Goal: Task Accomplishment & Management: Manage account settings

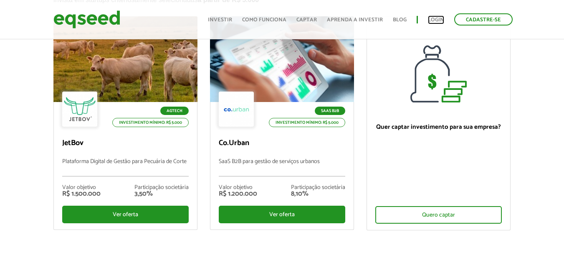
click at [431, 20] on link "Login" at bounding box center [436, 19] width 16 height 5
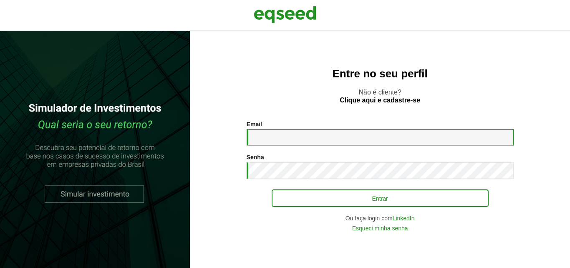
type input "**********"
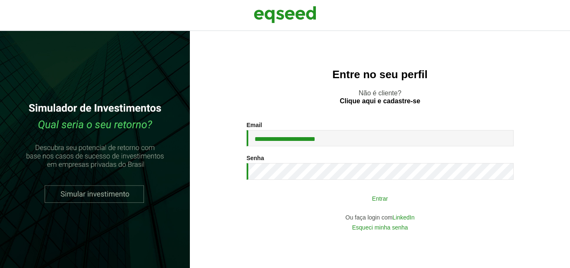
click at [351, 196] on button "Entrar" at bounding box center [380, 198] width 217 height 16
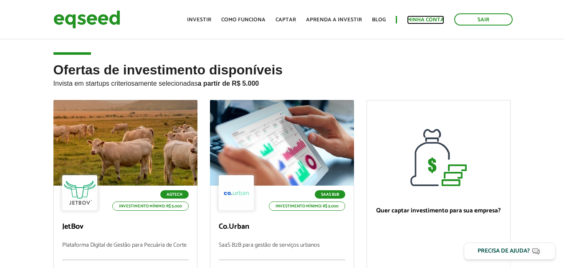
click at [426, 17] on link "Minha conta" at bounding box center [425, 19] width 37 height 5
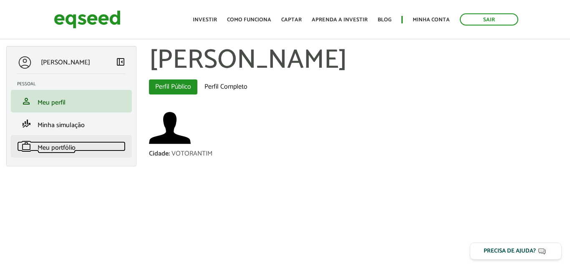
click at [65, 149] on span "Meu portfólio" at bounding box center [57, 147] width 38 height 11
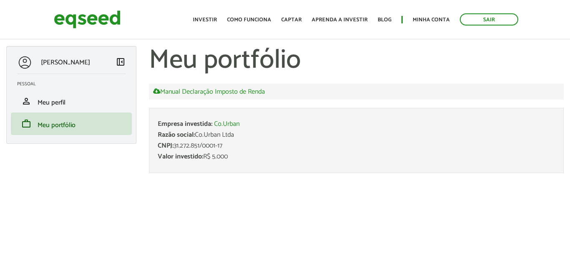
click at [201, 138] on div "Razão social: Co.Urban Ltda" at bounding box center [357, 134] width 398 height 7
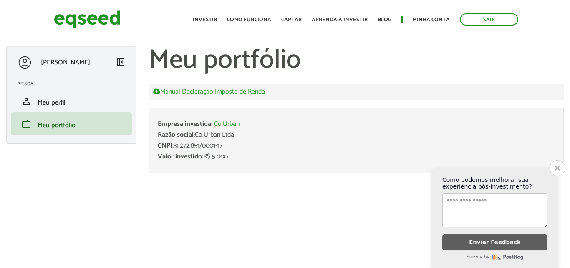
click at [217, 14] on ul "Início Investir Como funciona Captar Aprenda a investir Blog Minha conta Sair" at bounding box center [356, 19] width 334 height 12
click at [214, 18] on link "Investir" at bounding box center [205, 19] width 24 height 5
